Goal: Information Seeking & Learning: Learn about a topic

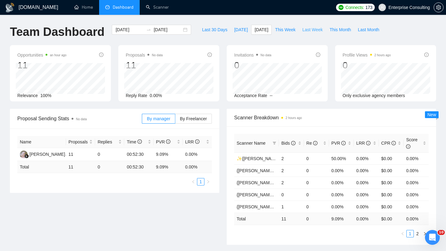
click at [307, 31] on span "Last Week" at bounding box center [312, 29] width 20 height 7
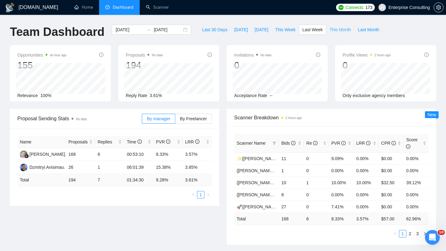
click at [348, 28] on span "This Month" at bounding box center [340, 29] width 21 height 7
type input "[DATE]"
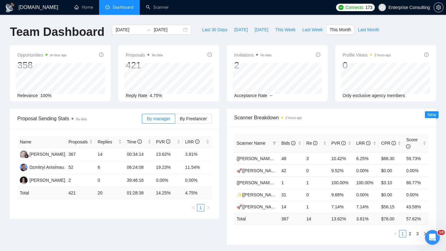
click at [424, 2] on span "Enterprise Consulting" at bounding box center [404, 8] width 59 height 20
click at [439, 9] on icon "setting" at bounding box center [438, 7] width 5 height 5
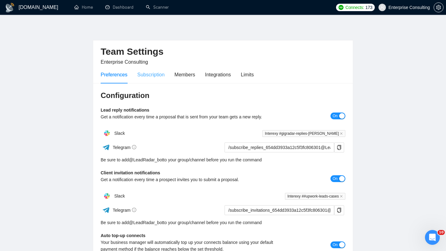
click at [151, 80] on div "Subscription" at bounding box center [150, 75] width 27 height 18
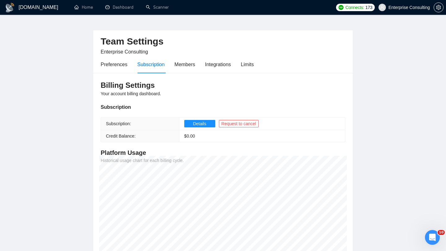
scroll to position [8, 0]
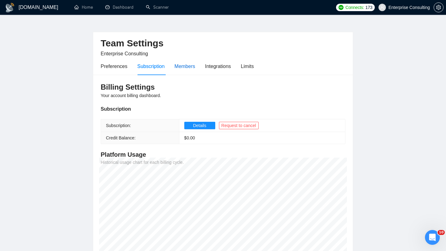
click at [188, 67] on div "Members" at bounding box center [184, 67] width 21 height 8
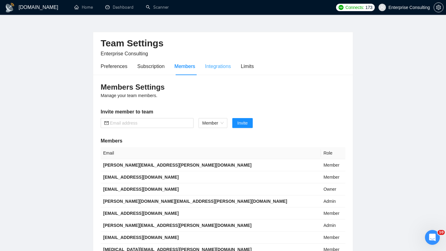
click at [221, 71] on div "Integrations" at bounding box center [218, 67] width 26 height 18
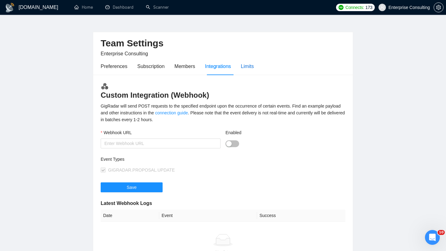
click at [254, 63] on div "Limits" at bounding box center [247, 67] width 13 height 8
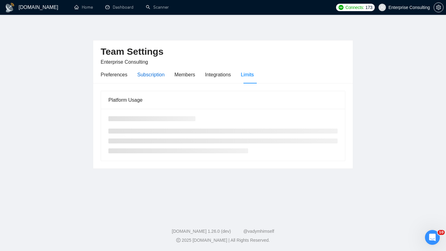
click at [158, 74] on div "Subscription" at bounding box center [150, 75] width 27 height 8
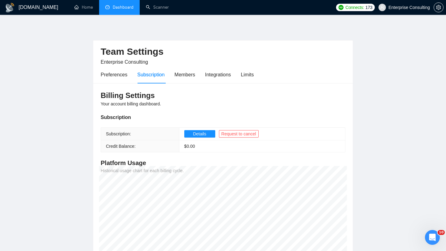
click at [120, 5] on link "Dashboard" at bounding box center [119, 7] width 28 height 5
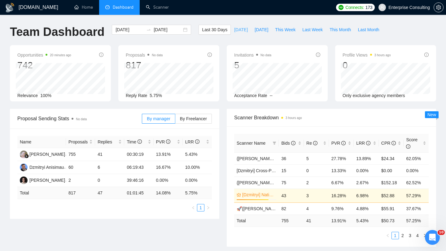
click at [240, 29] on span "[DATE]" at bounding box center [241, 29] width 14 height 7
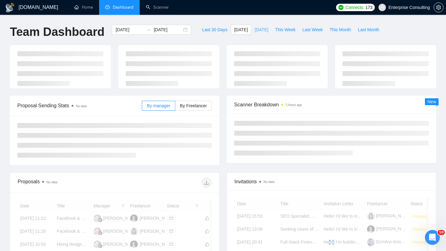
click at [266, 31] on span "[DATE]" at bounding box center [262, 29] width 14 height 7
type input "[DATE]"
click at [283, 32] on span "This Week" at bounding box center [285, 29] width 20 height 7
type input "[DATE]"
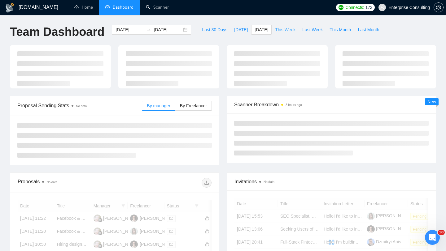
type input "[DATE]"
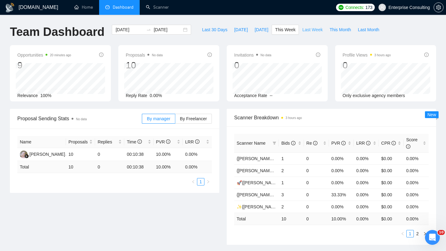
click at [308, 33] on span "Last Week" at bounding box center [312, 29] width 20 height 7
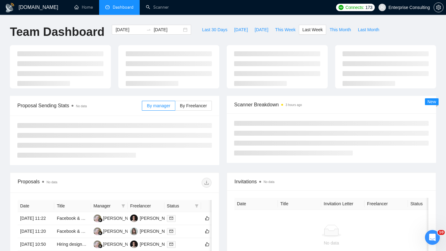
type input "[DATE]"
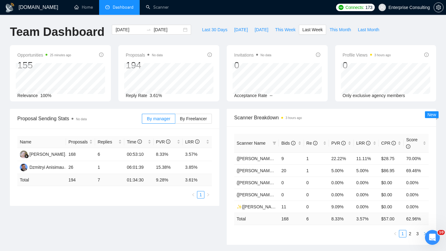
click at [423, 233] on button "button" at bounding box center [424, 233] width 7 height 7
click at [422, 233] on button "button" at bounding box center [424, 233] width 7 height 7
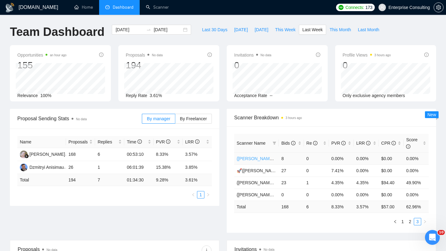
click at [261, 160] on link "{[PERSON_NAME]}C#/.Net WW - best match (0 spent)" at bounding box center [290, 158] width 106 height 5
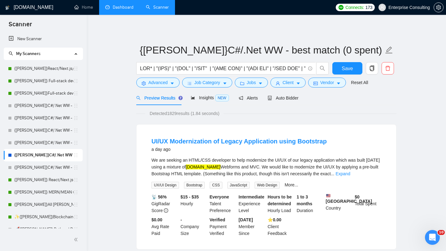
click at [122, 10] on link "Dashboard" at bounding box center [119, 7] width 28 height 5
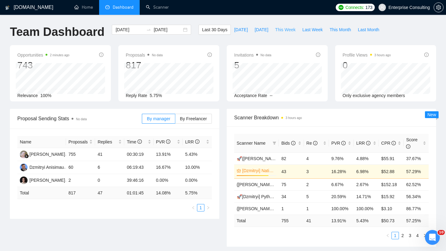
click at [280, 26] on span "This Week" at bounding box center [285, 29] width 20 height 7
type input "[DATE]"
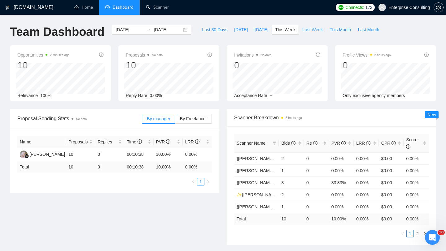
click at [317, 32] on span "Last Week" at bounding box center [312, 29] width 20 height 7
type input "[DATE]"
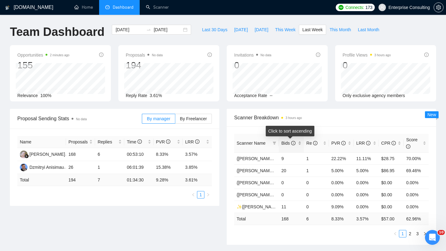
click at [287, 141] on span "Bids" at bounding box center [288, 143] width 14 height 5
click at [288, 141] on span "Bids" at bounding box center [288, 143] width 14 height 5
click at [411, 236] on link "2" at bounding box center [410, 234] width 7 height 7
click at [418, 232] on link "3" at bounding box center [417, 234] width 7 height 7
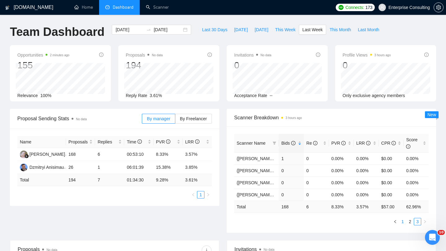
click at [404, 221] on link "1" at bounding box center [402, 222] width 7 height 7
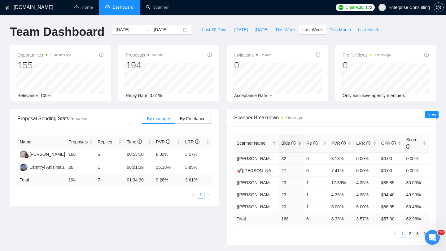
click at [366, 29] on span "Last Month" at bounding box center [368, 29] width 21 height 7
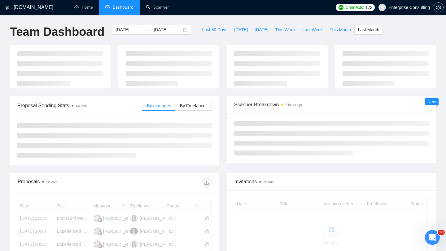
type input "[DATE]"
click at [343, 32] on span "This Month" at bounding box center [340, 29] width 21 height 7
type input "[DATE]"
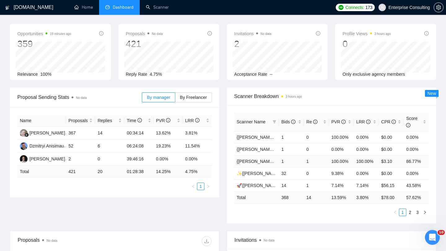
scroll to position [27, 0]
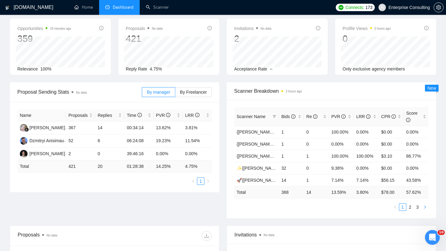
click at [426, 207] on icon "right" at bounding box center [425, 208] width 4 height 4
click at [395, 209] on button "button" at bounding box center [394, 207] width 7 height 7
click at [261, 169] on link "✨{[PERSON_NAME]}Blockchain WW" at bounding box center [274, 168] width 74 height 5
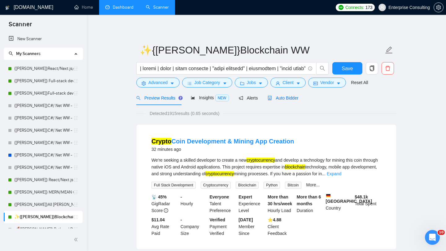
click at [280, 96] on span "Auto Bidder" at bounding box center [283, 98] width 31 height 5
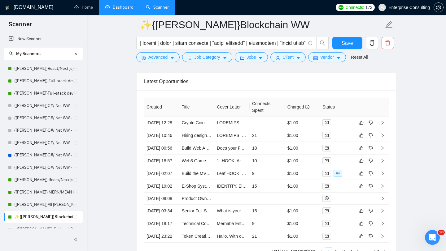
scroll to position [1499, 0]
click at [261, 129] on td at bounding box center [267, 122] width 35 height 13
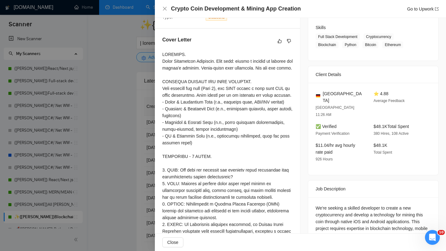
scroll to position [79, 0]
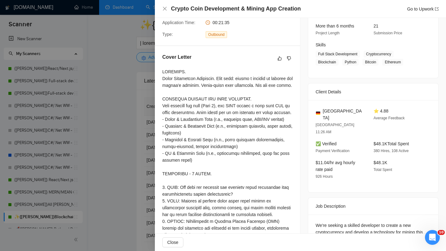
click at [88, 135] on div at bounding box center [223, 125] width 446 height 251
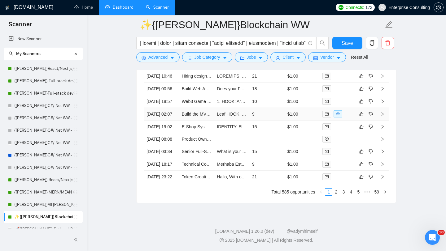
scroll to position [1586, 0]
click at [265, 88] on td "18" at bounding box center [267, 89] width 35 height 13
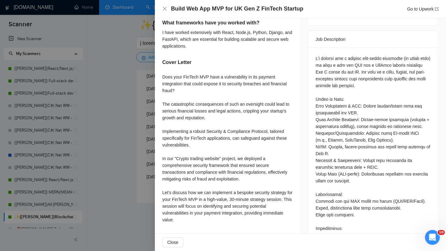
scroll to position [239, 0]
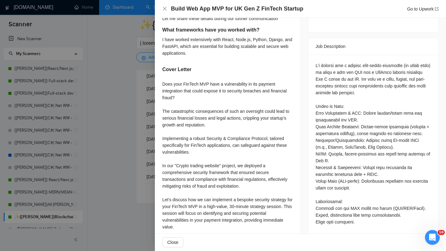
click at [117, 181] on div at bounding box center [223, 125] width 446 height 251
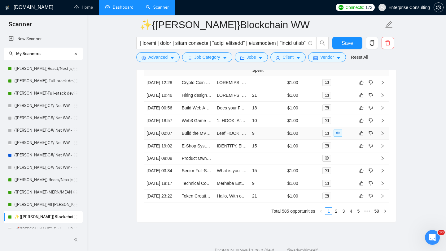
scroll to position [1534, 0]
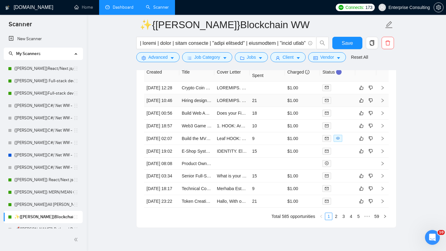
click at [274, 107] on td "21" at bounding box center [267, 100] width 35 height 13
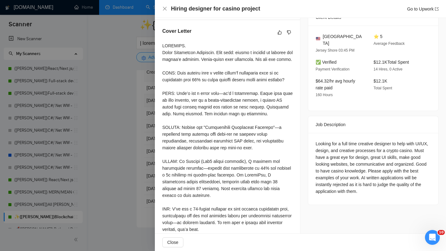
scroll to position [164, 0]
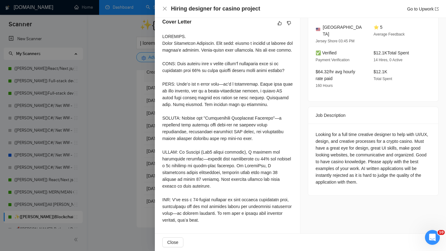
click at [119, 76] on div at bounding box center [223, 125] width 446 height 251
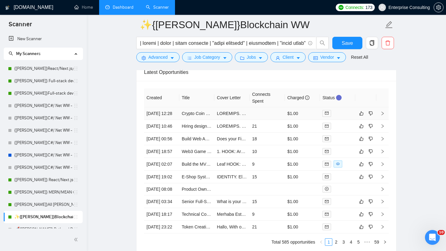
scroll to position [1508, 0]
click at [259, 120] on td at bounding box center [267, 113] width 35 height 13
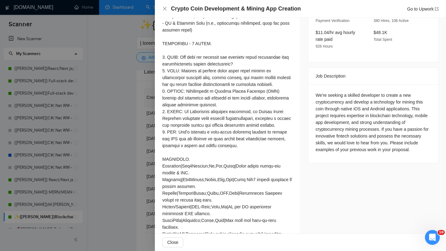
scroll to position [217, 0]
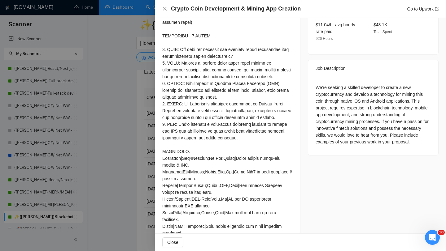
click at [129, 138] on div at bounding box center [223, 125] width 446 height 251
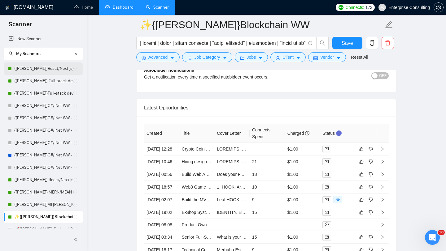
scroll to position [1466, 0]
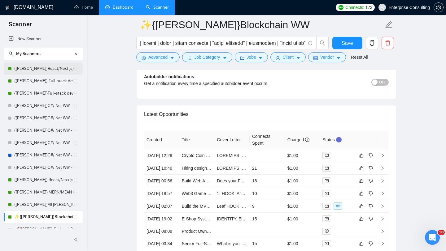
click at [31, 68] on link "{[PERSON_NAME]}React/Next.js/Node.js (Long-term, All Niches)" at bounding box center [43, 69] width 59 height 12
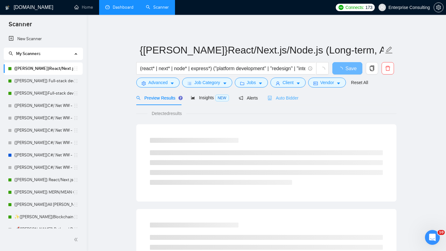
click at [296, 105] on div "Auto Bidder" at bounding box center [283, 98] width 31 height 15
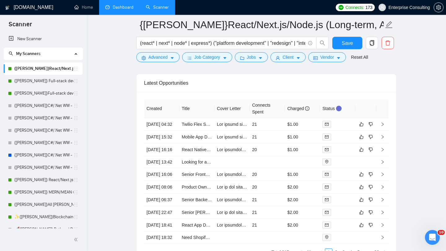
scroll to position [1516, 0]
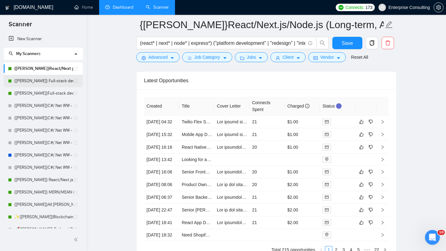
click at [37, 85] on link "{[PERSON_NAME]} Full-stack devs WW - pain point" at bounding box center [43, 81] width 59 height 12
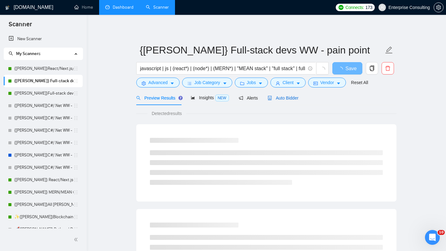
click at [276, 96] on span "Auto Bidder" at bounding box center [283, 98] width 31 height 5
